Goal: Information Seeking & Learning: Learn about a topic

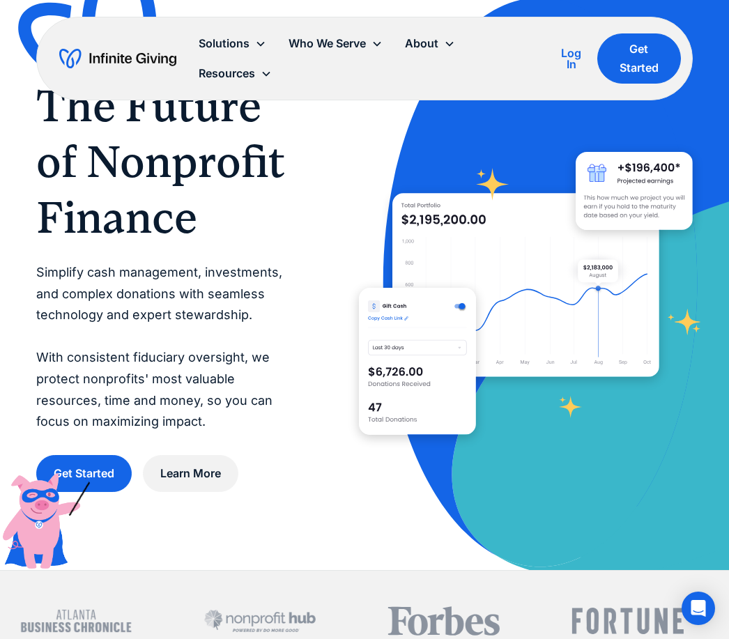
click at [240, 74] on div "Resources" at bounding box center [227, 73] width 56 height 19
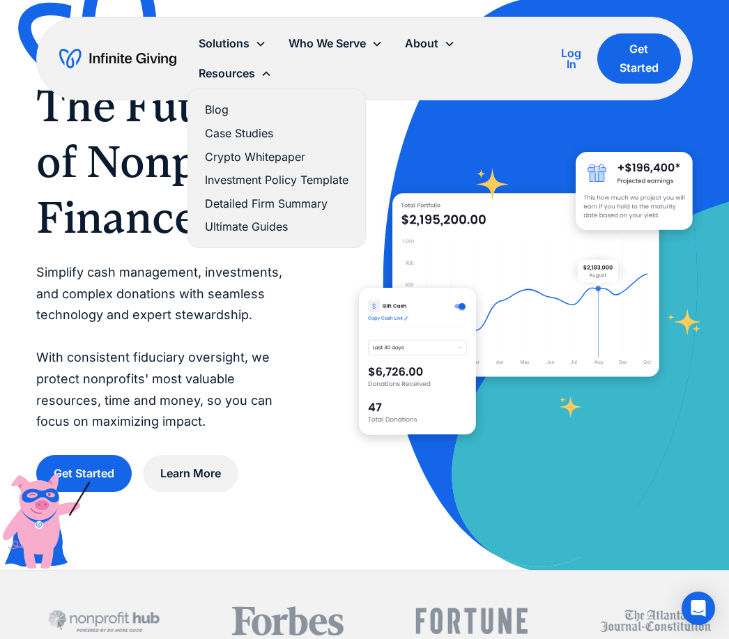
click at [267, 298] on p "Simplify cash management, investments, and complex donations with seamless tech…" at bounding box center [169, 347] width 267 height 171
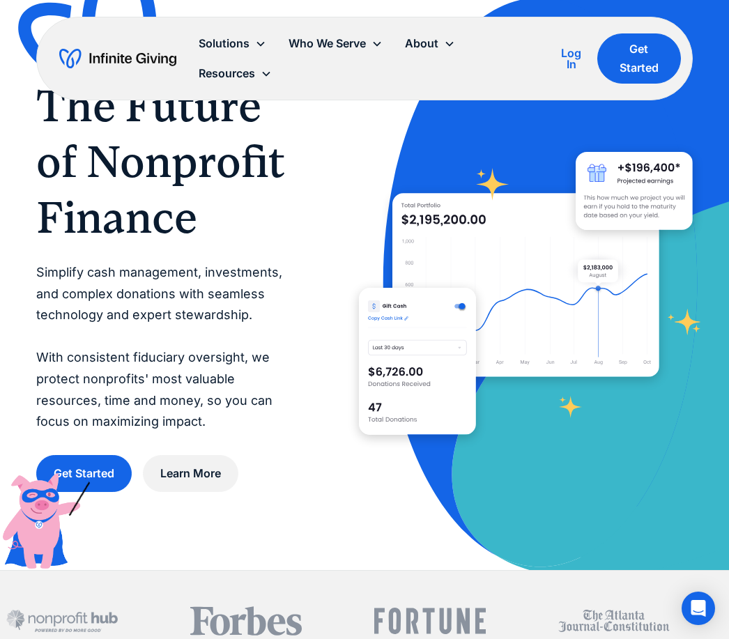
click at [423, 49] on div "About" at bounding box center [421, 43] width 33 height 19
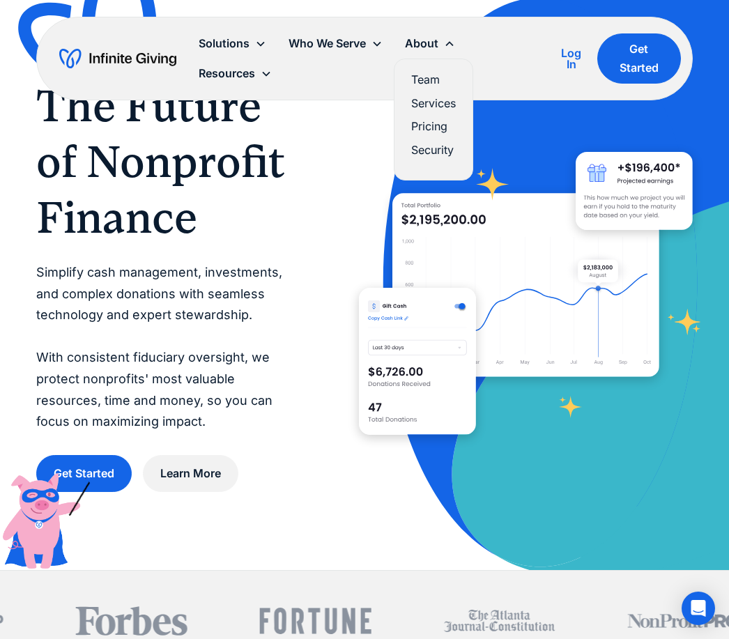
click at [329, 47] on div "Who We Serve" at bounding box center [326, 43] width 77 height 19
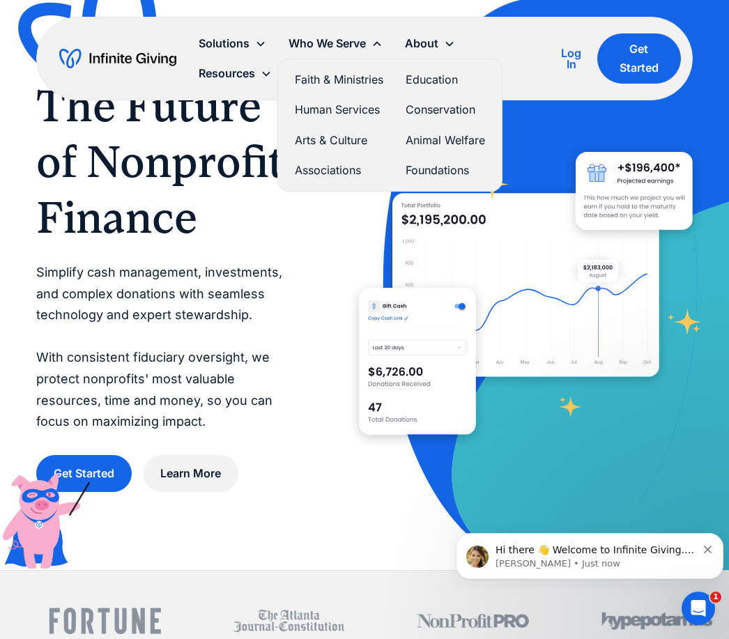
click at [308, 467] on div "The Future of Nonprofit Finance Simplify cash management, investments, and comp…" at bounding box center [364, 285] width 656 height 414
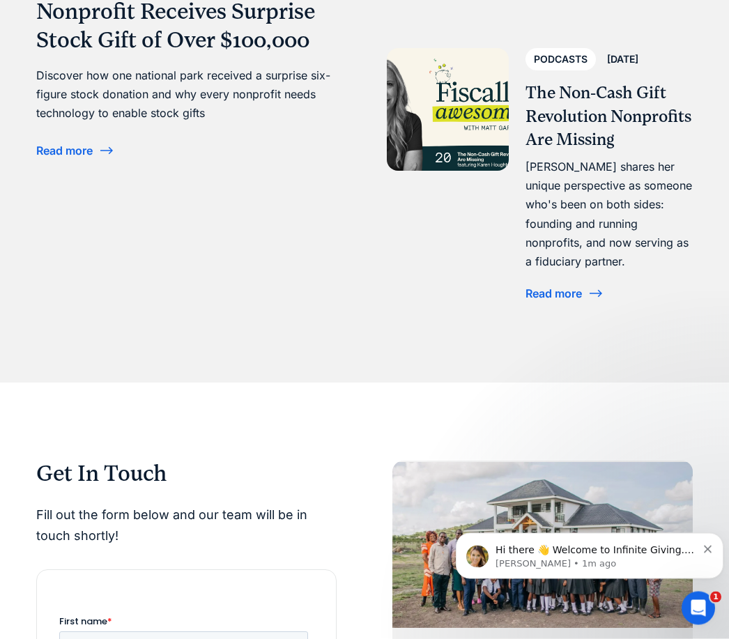
scroll to position [5024, 0]
click at [573, 304] on div "Read more" at bounding box center [564, 293] width 79 height 22
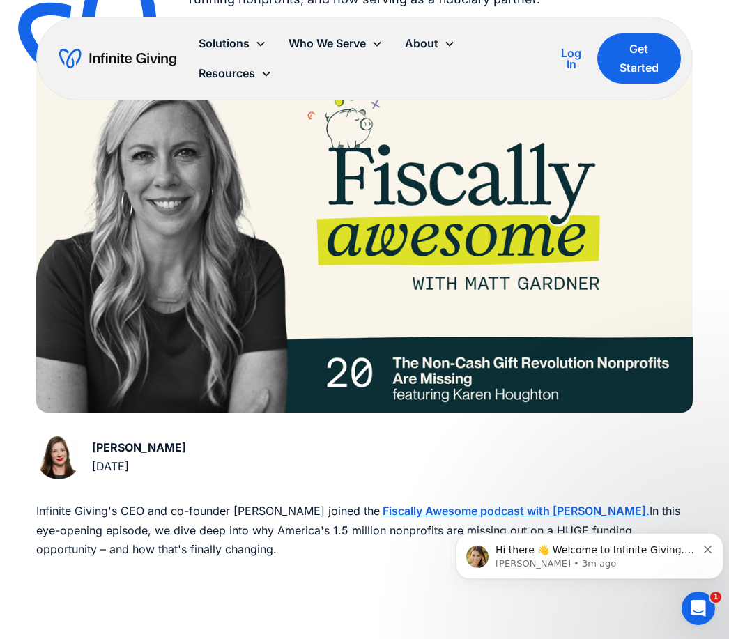
scroll to position [300, 0]
